Goal: Learn about a topic

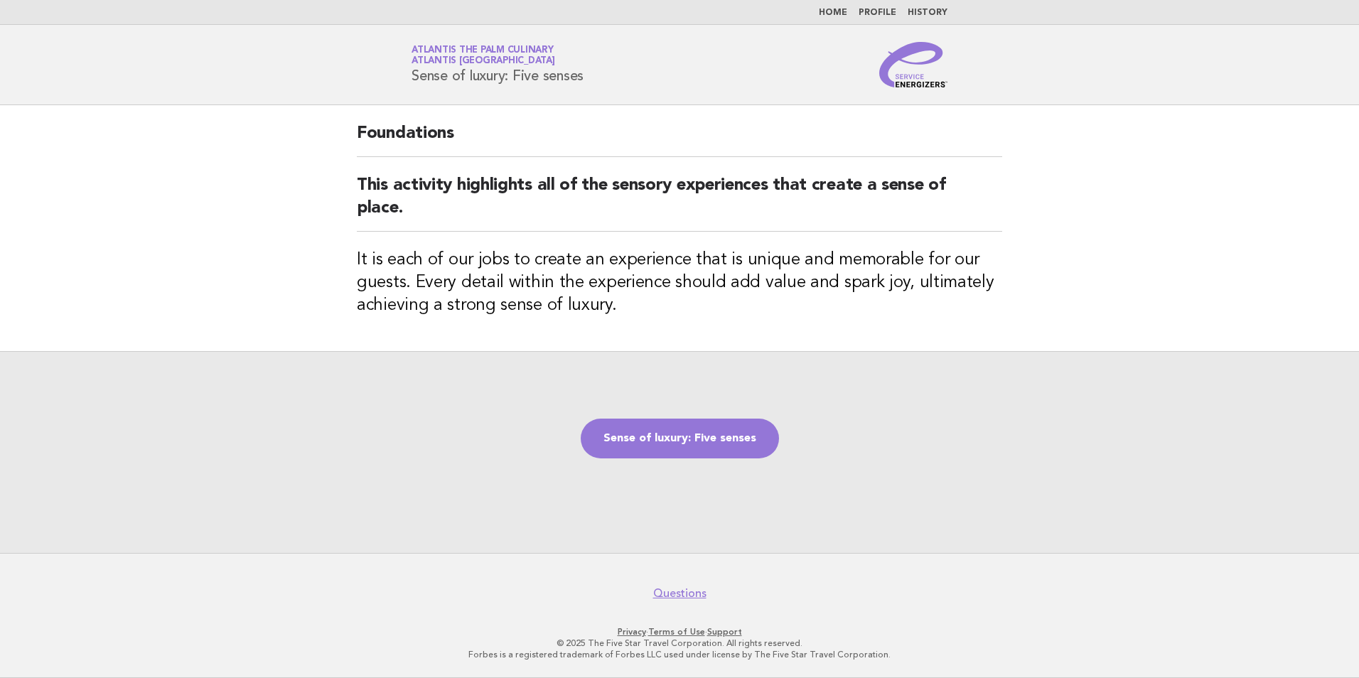
click at [942, 67] on img at bounding box center [913, 64] width 68 height 45
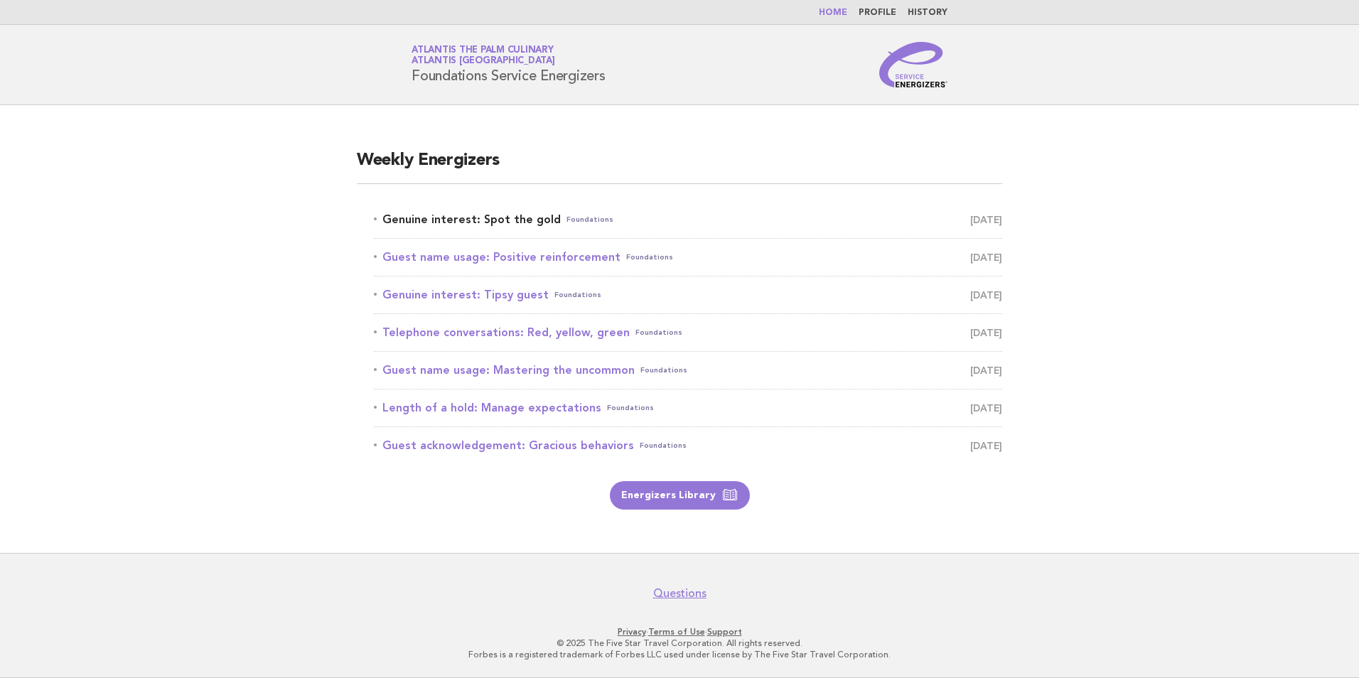
click at [492, 213] on link "Genuine interest: Spot the gold Foundations [DATE]" at bounding box center [688, 220] width 628 height 20
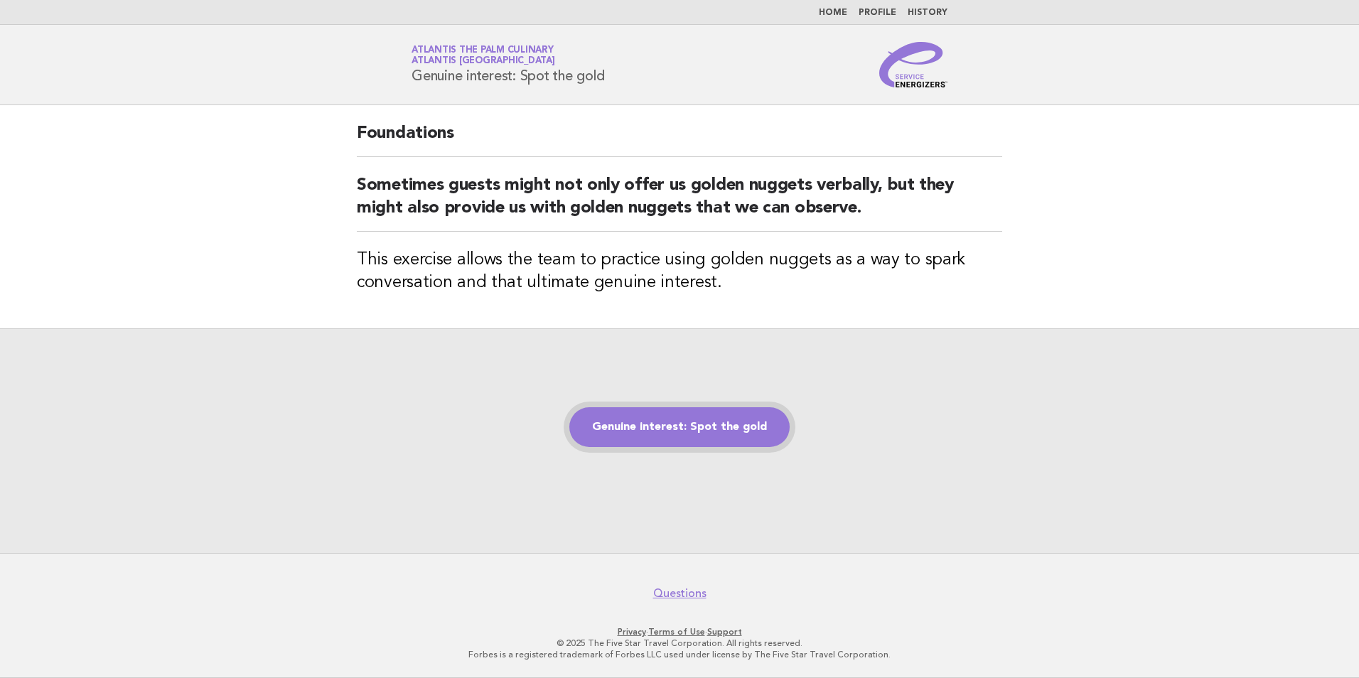
click at [739, 433] on link "Genuine interest: Spot the gold" at bounding box center [679, 427] width 220 height 40
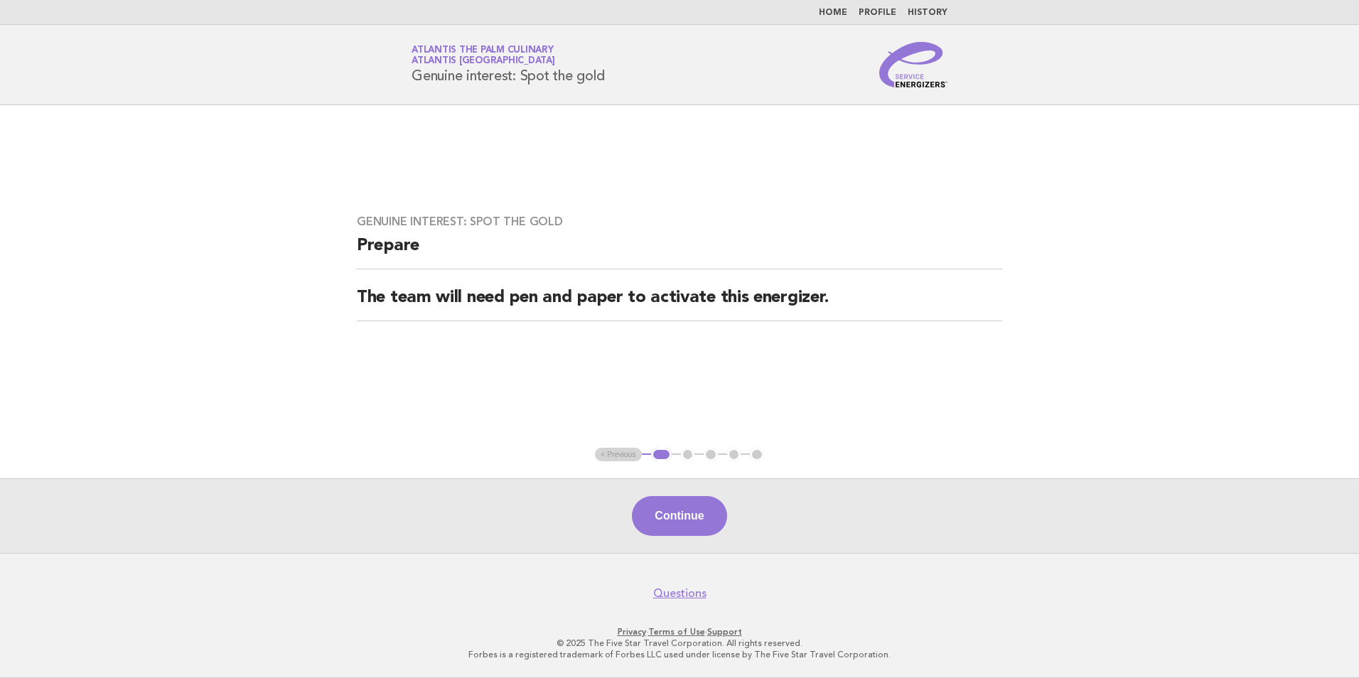
drag, startPoint x: 704, startPoint y: 523, endPoint x: 581, endPoint y: 490, distance: 127.2
click at [704, 522] on button "Continue" at bounding box center [679, 516] width 95 height 40
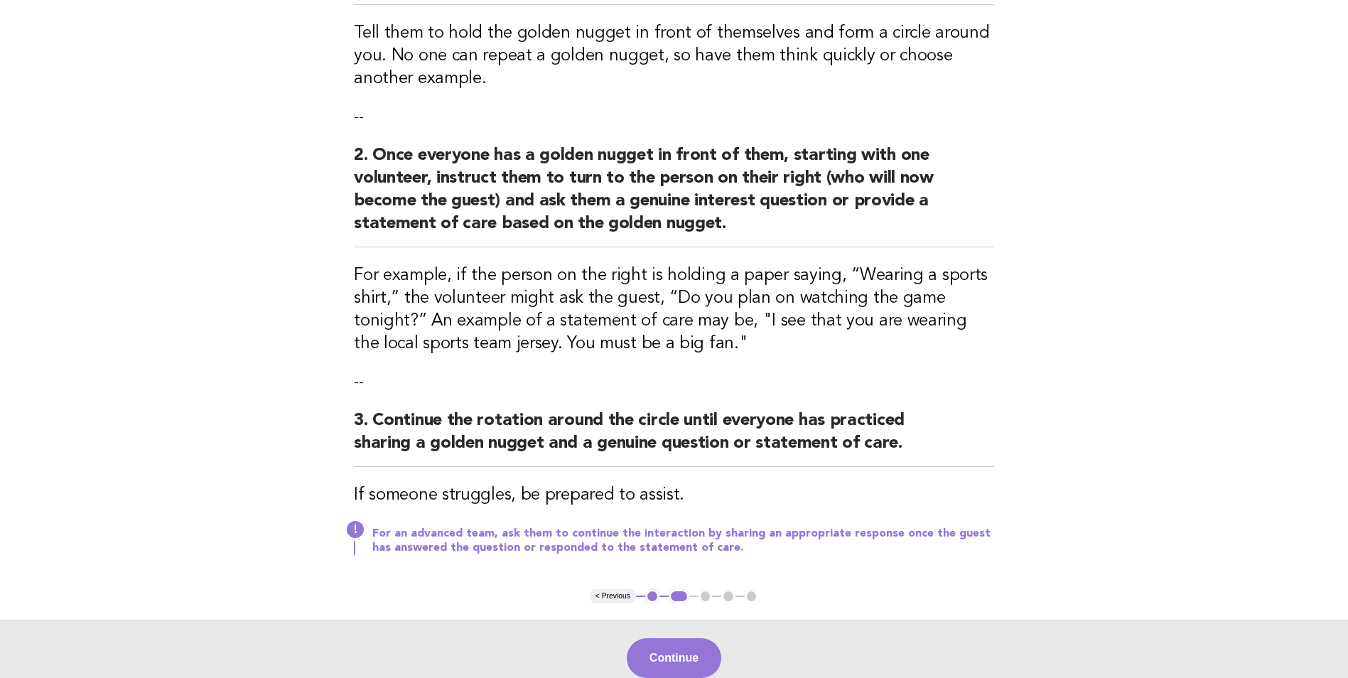
scroll to position [142, 0]
